Goal: Task Accomplishment & Management: Use online tool/utility

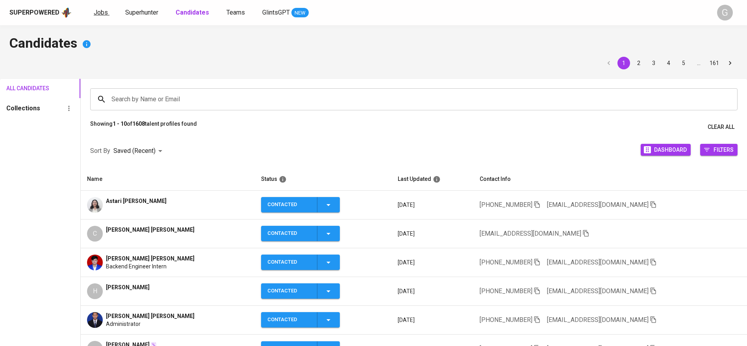
click at [107, 13] on link "Jobs" at bounding box center [102, 13] width 16 height 10
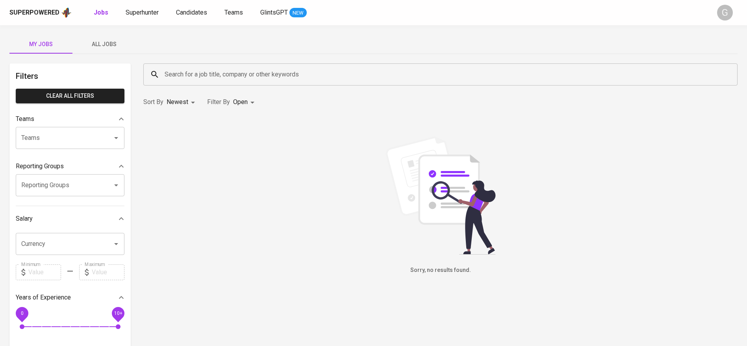
click at [109, 44] on span "All Jobs" at bounding box center [104, 44] width 54 height 10
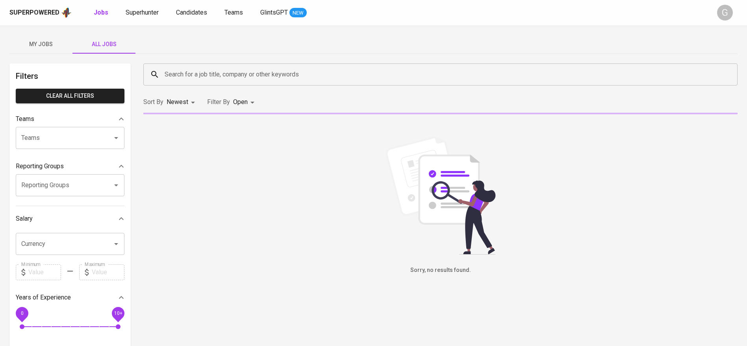
click at [198, 78] on input "Search for a job title, company or other keywords" at bounding box center [443, 74] width 560 height 15
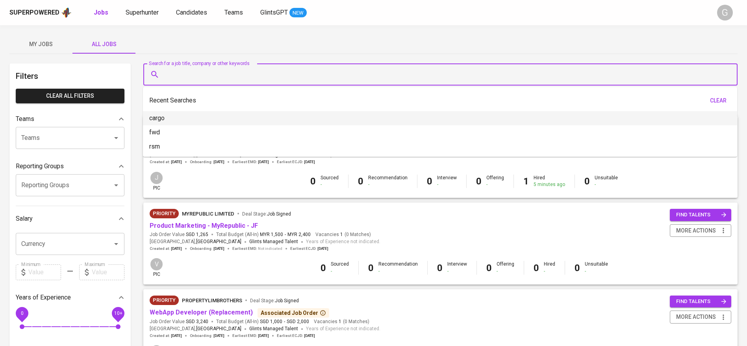
click at [165, 115] on li "cargo" at bounding box center [440, 118] width 595 height 14
type input "cargo"
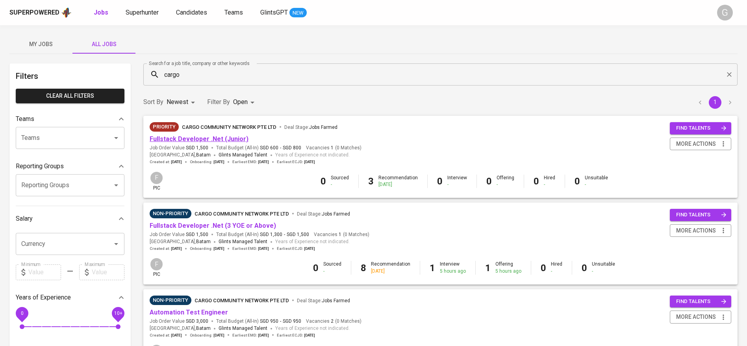
click at [236, 141] on link "Fullstack Developer .Net (Junior)" at bounding box center [199, 138] width 99 height 7
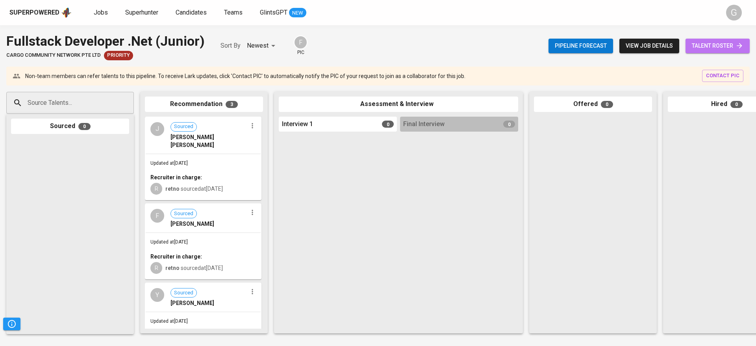
click at [747, 47] on link "talent roster" at bounding box center [718, 46] width 64 height 15
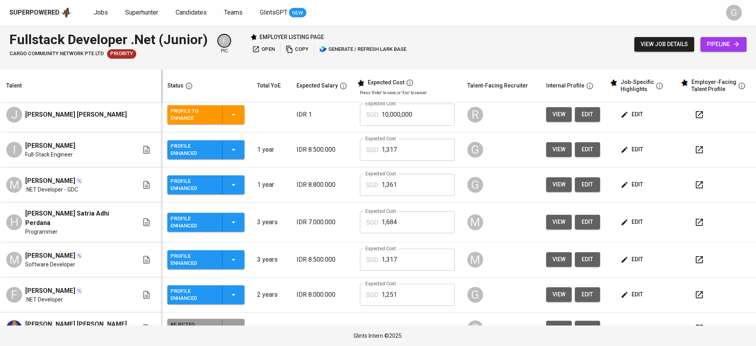
scroll to position [166, 0]
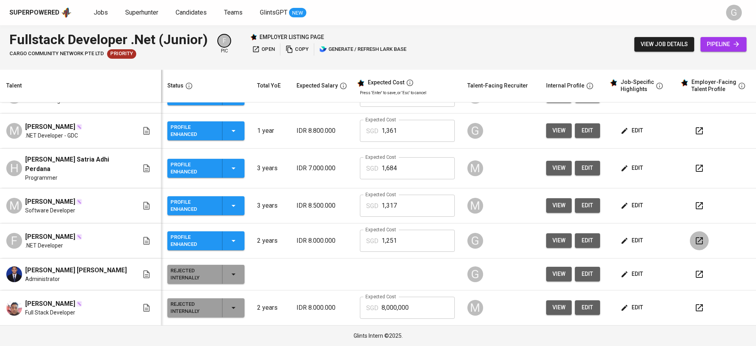
click at [695, 239] on button "button" at bounding box center [699, 240] width 19 height 19
click at [695, 129] on icon "button" at bounding box center [699, 130] width 9 height 9
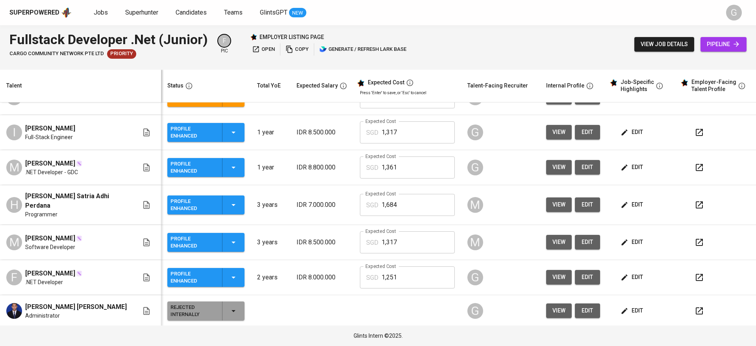
scroll to position [107, 0]
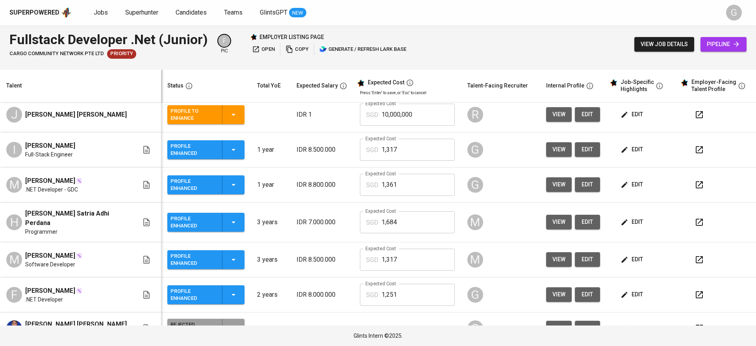
click at [695, 152] on icon "button" at bounding box center [699, 149] width 9 height 9
